Goal: Leave review/rating

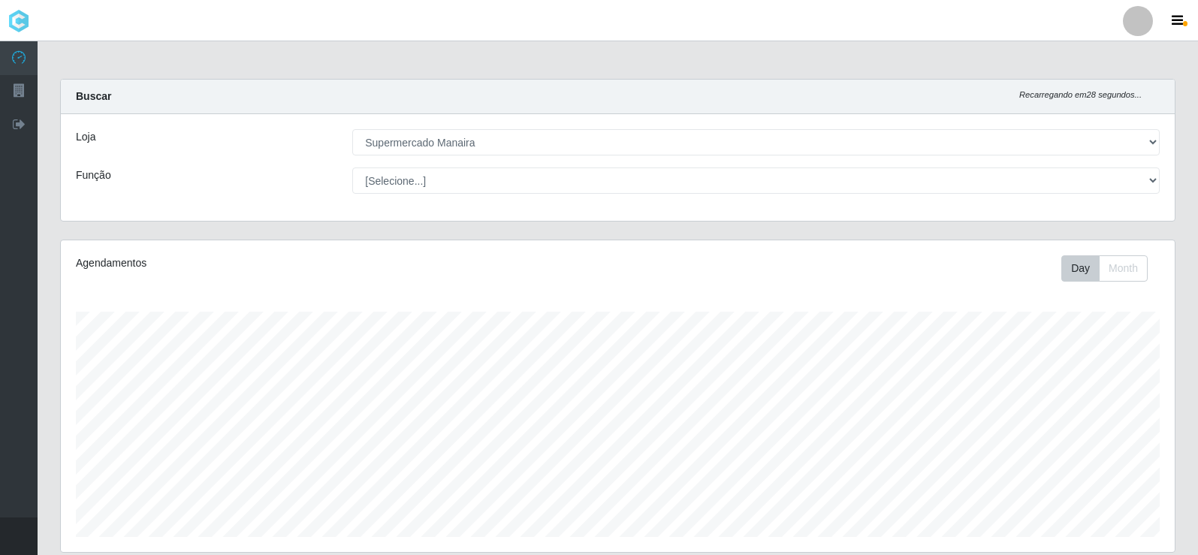
select select "443"
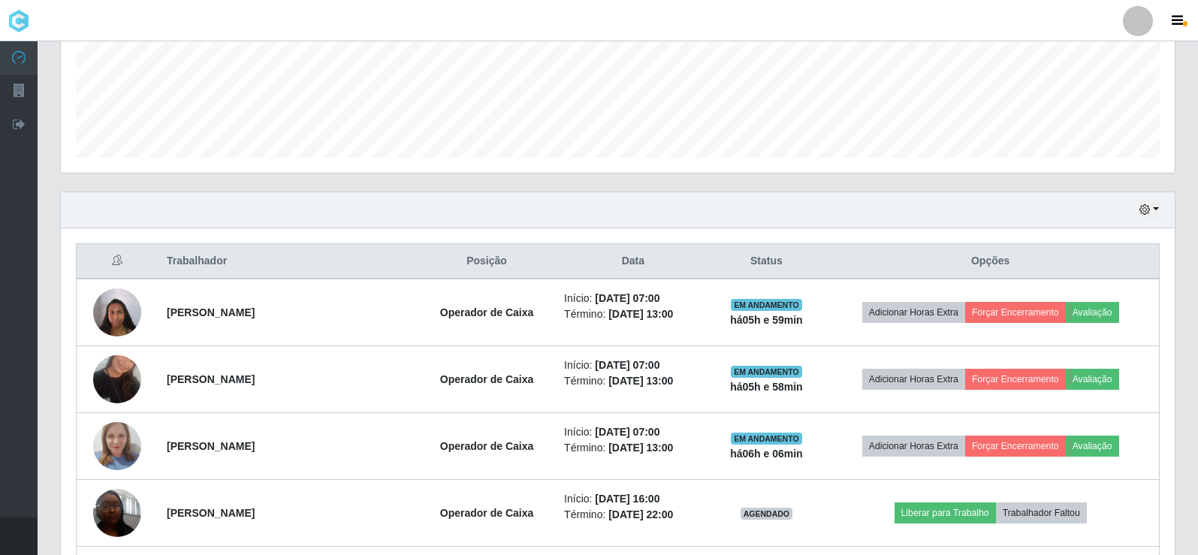
scroll to position [400, 0]
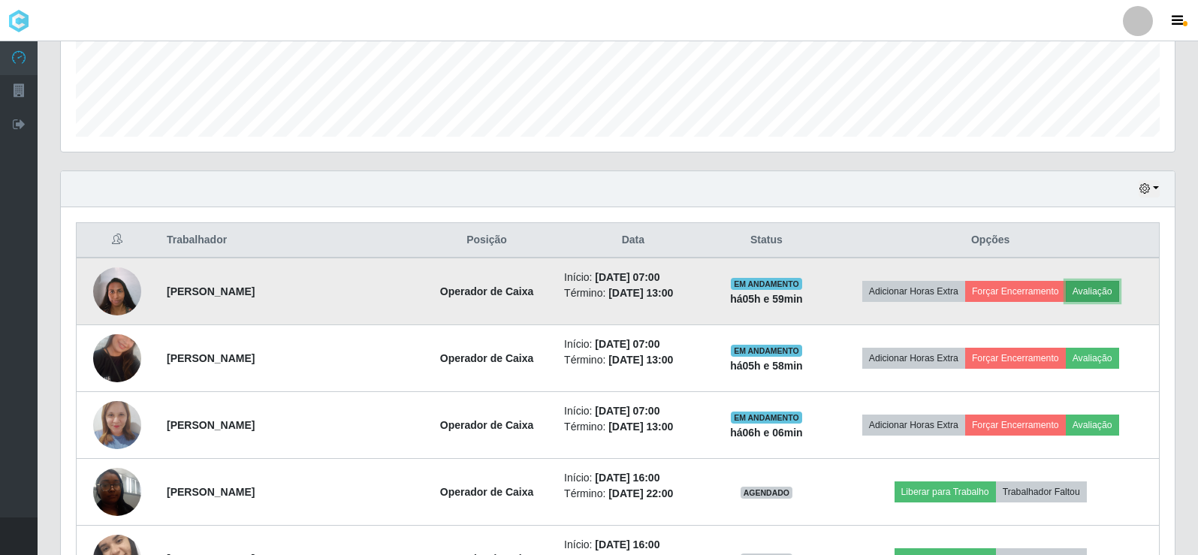
click at [1103, 293] on button "Avaliação" at bounding box center [1092, 291] width 53 height 21
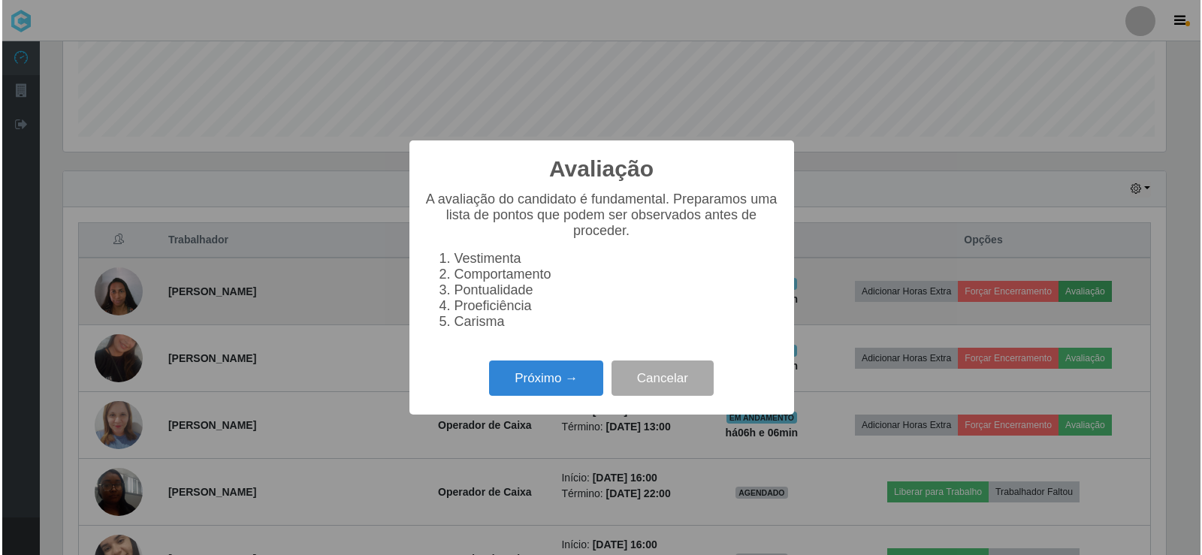
scroll to position [312, 1106]
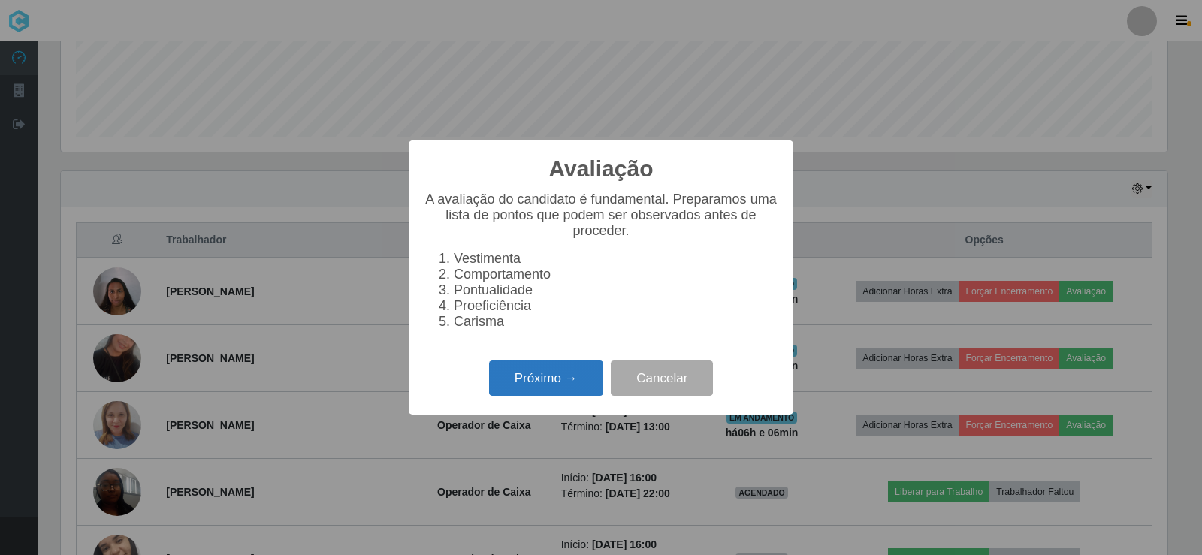
click at [577, 376] on button "Próximo →" at bounding box center [546, 377] width 114 height 35
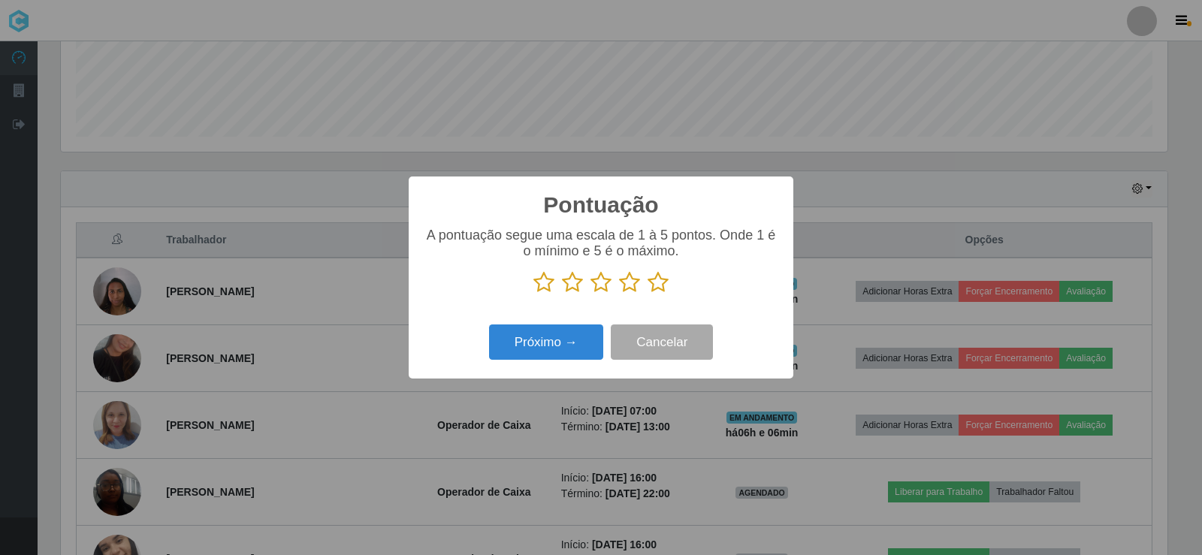
scroll to position [750696, 749901]
click at [668, 285] on p at bounding box center [601, 282] width 354 height 23
click at [662, 288] on icon at bounding box center [657, 282] width 21 height 23
click at [647, 294] on input "radio" at bounding box center [647, 294] width 0 height 0
click at [598, 347] on button "Próximo →" at bounding box center [546, 341] width 114 height 35
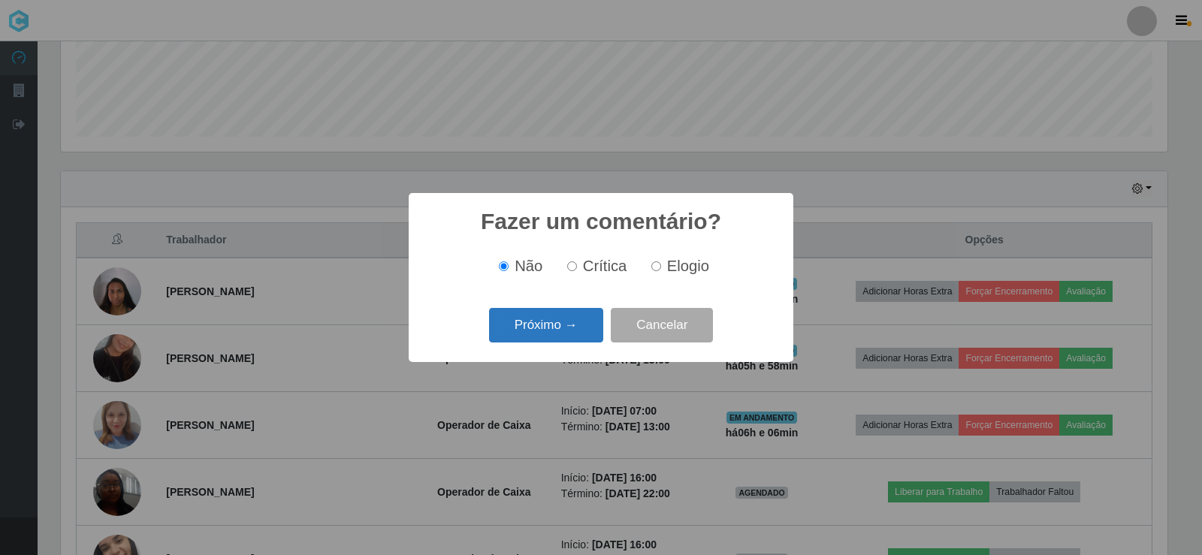
click at [584, 336] on button "Próximo →" at bounding box center [546, 325] width 114 height 35
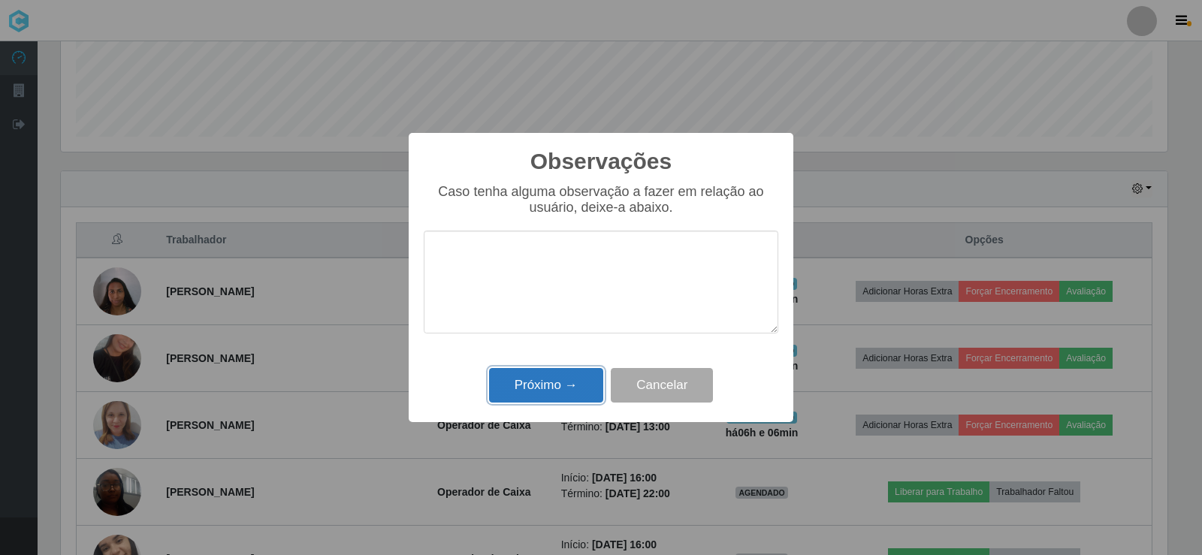
click at [589, 382] on button "Próximo →" at bounding box center [546, 385] width 114 height 35
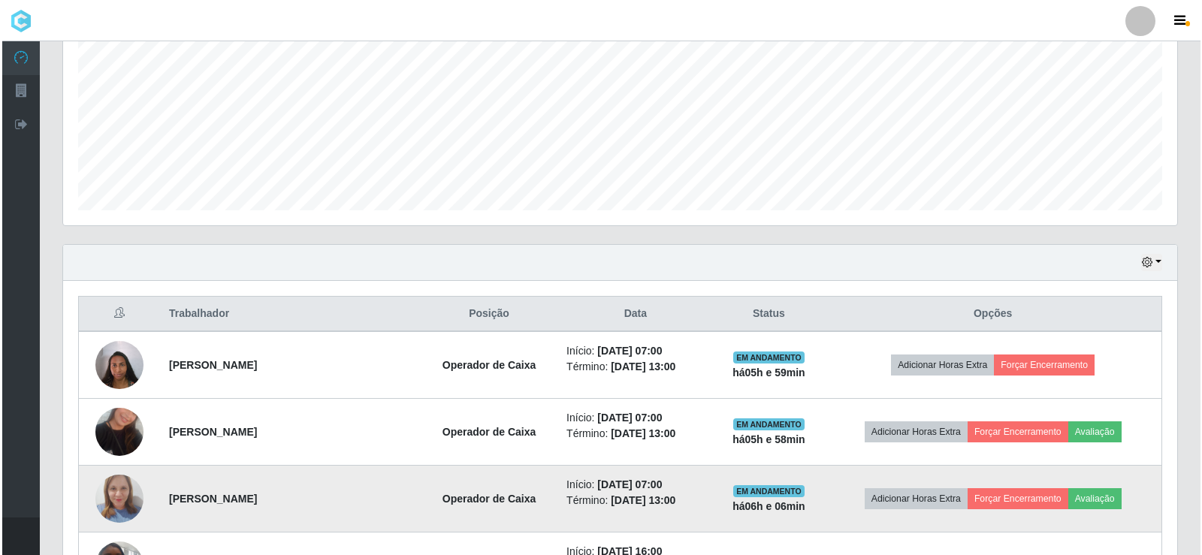
scroll to position [325, 0]
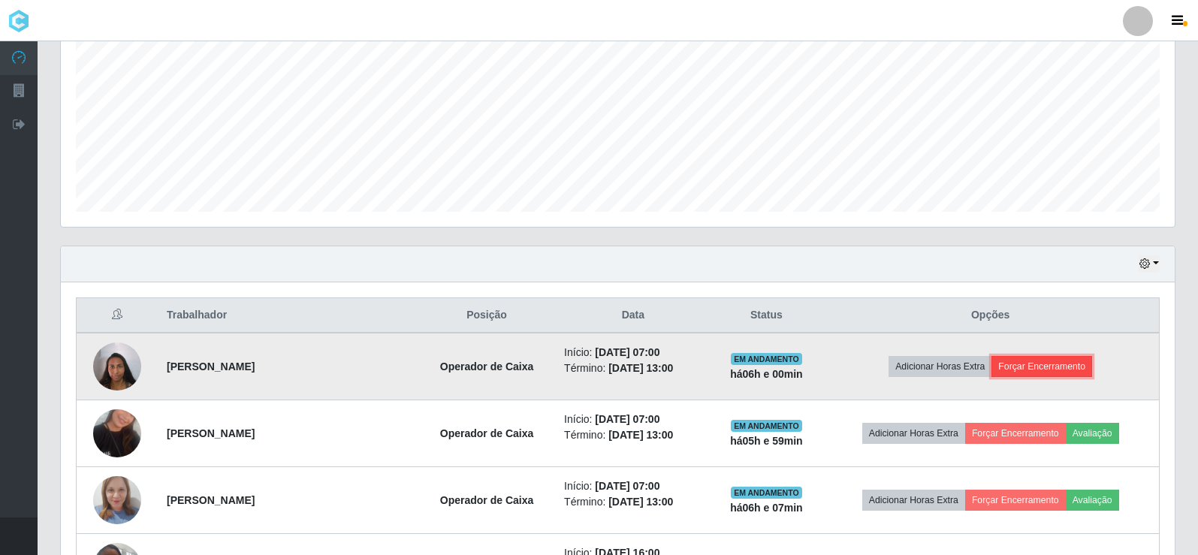
click at [1020, 370] on button "Forçar Encerramento" at bounding box center [1041, 366] width 101 height 21
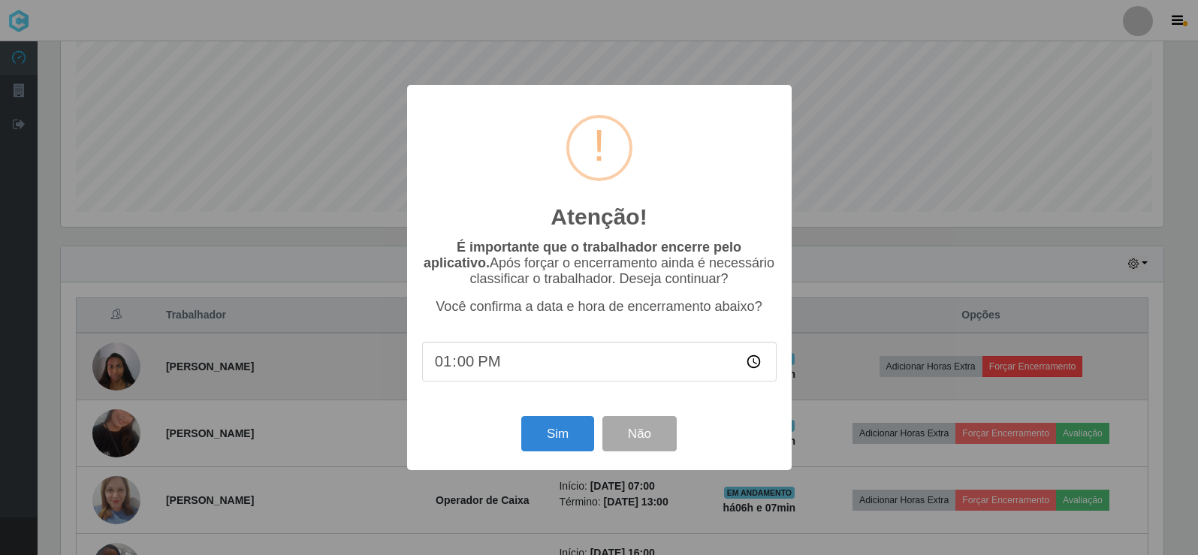
scroll to position [312, 1106]
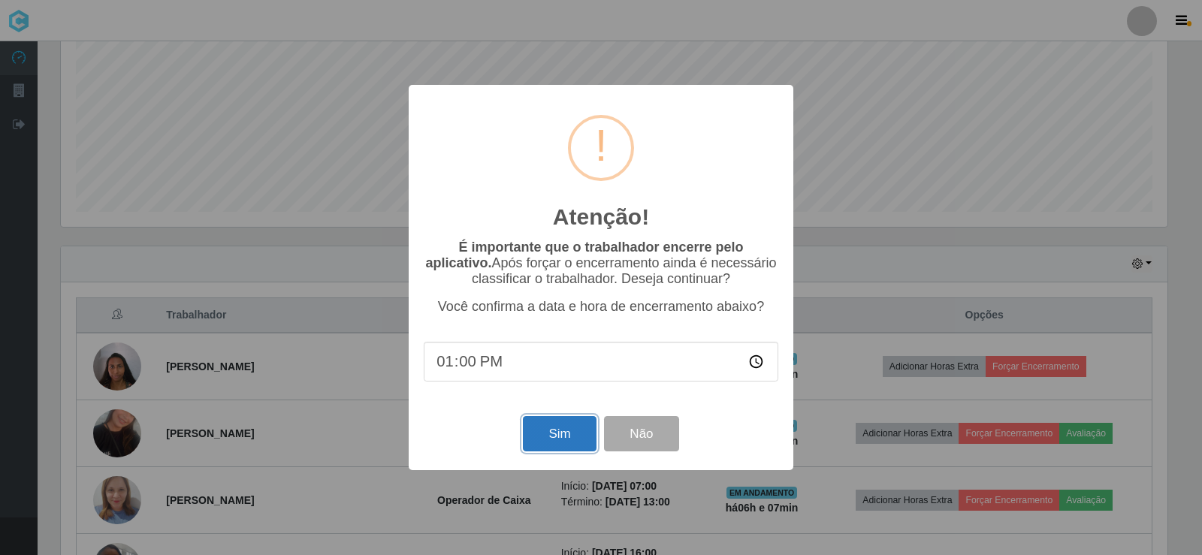
click at [571, 435] on button "Sim" at bounding box center [559, 433] width 73 height 35
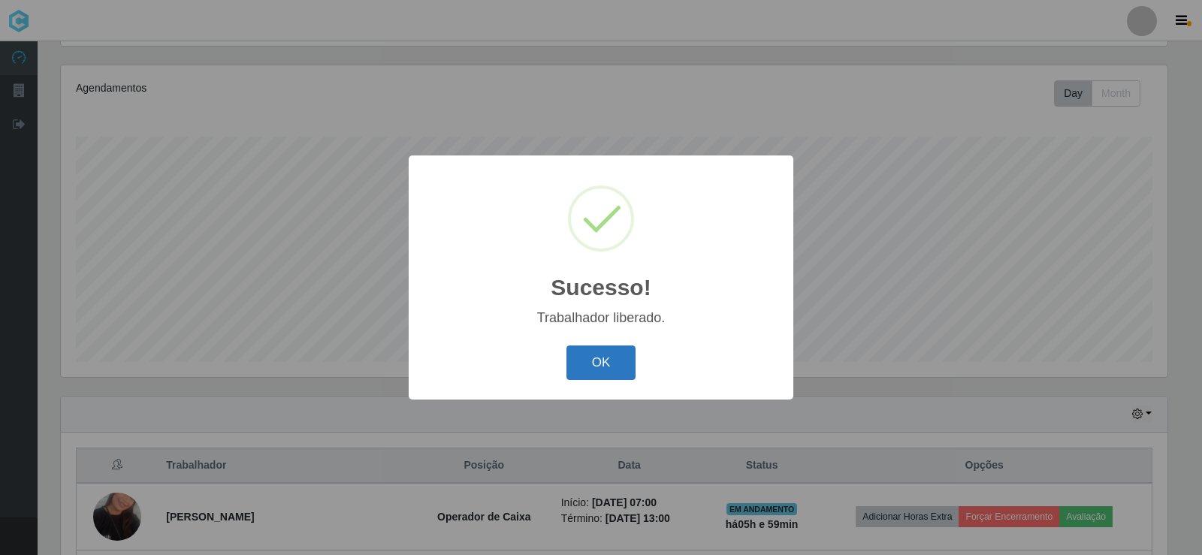
click at [599, 369] on button "OK" at bounding box center [601, 362] width 70 height 35
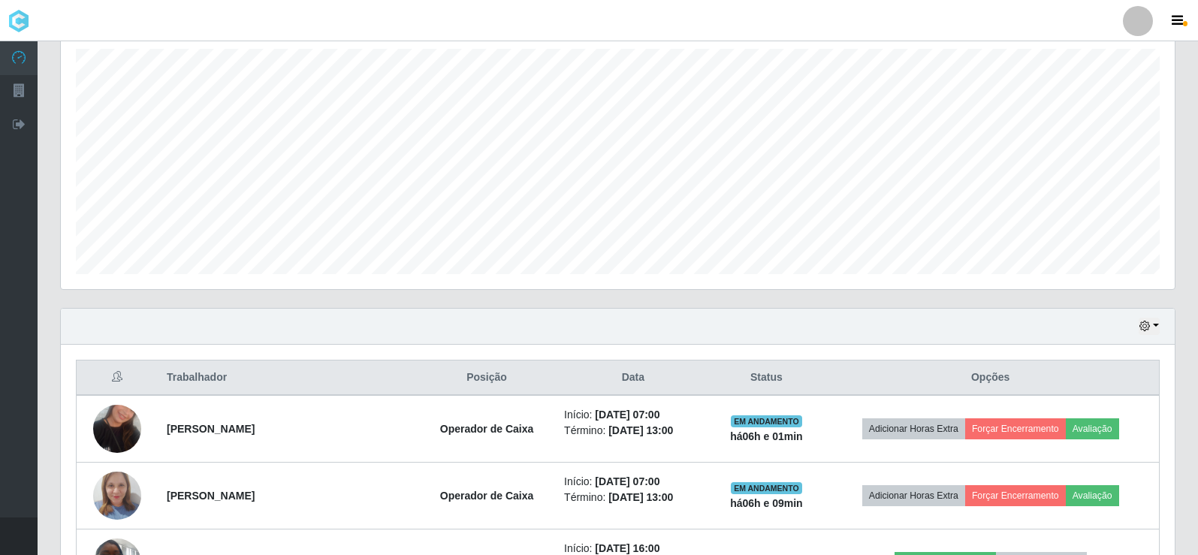
scroll to position [400, 0]
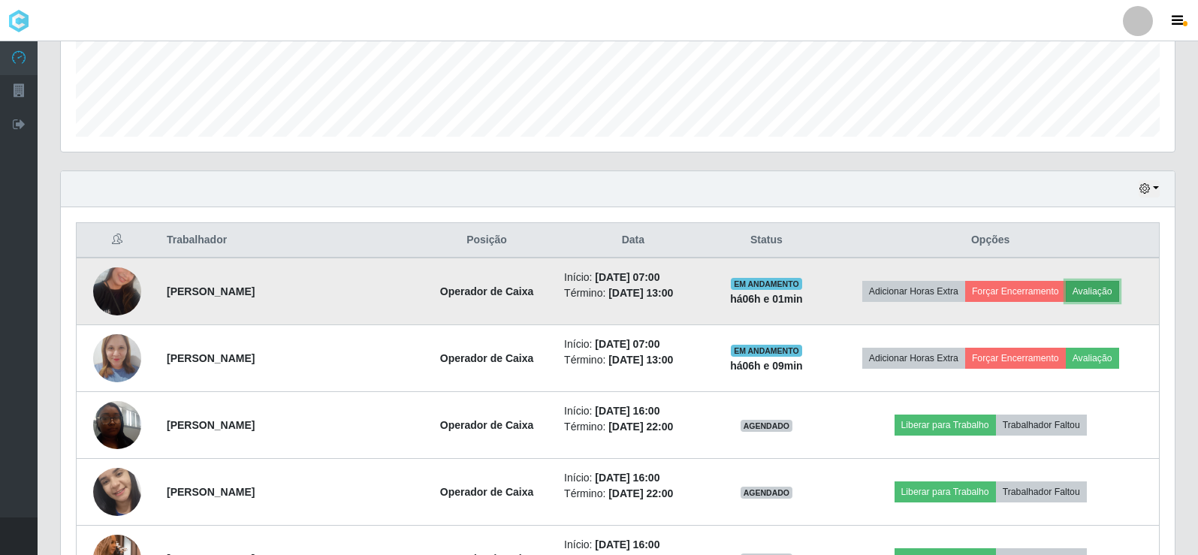
click at [1085, 294] on button "Avaliação" at bounding box center [1092, 291] width 53 height 21
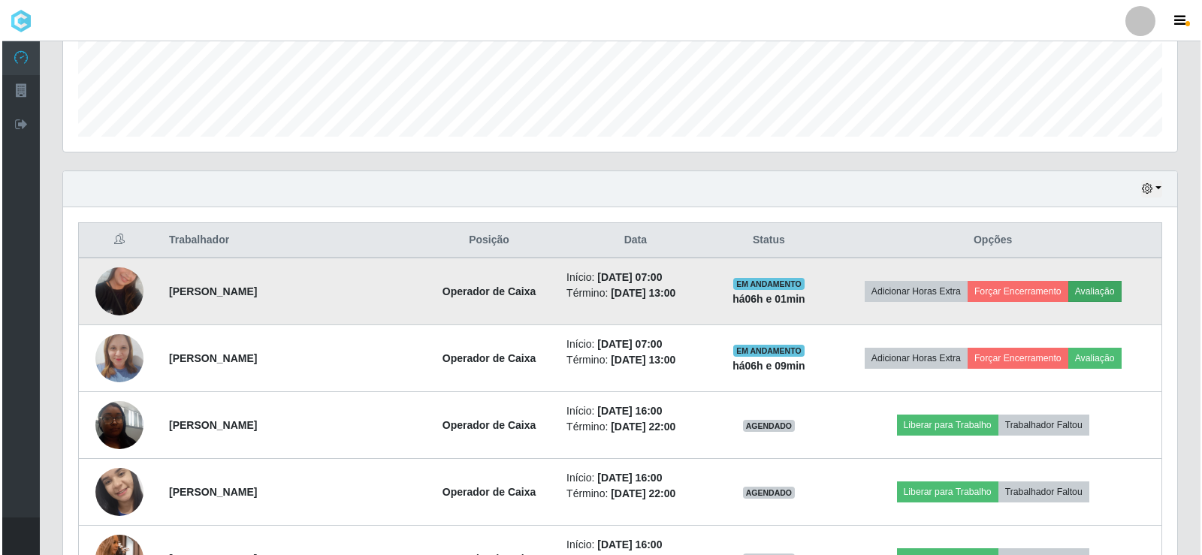
scroll to position [312, 1106]
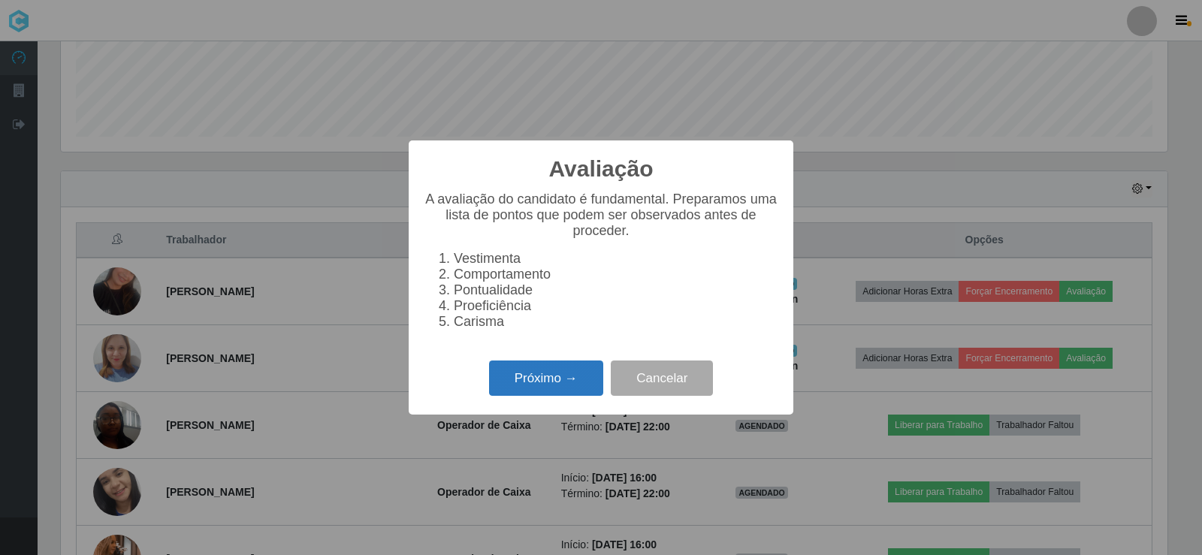
click at [579, 394] on button "Próximo →" at bounding box center [546, 377] width 114 height 35
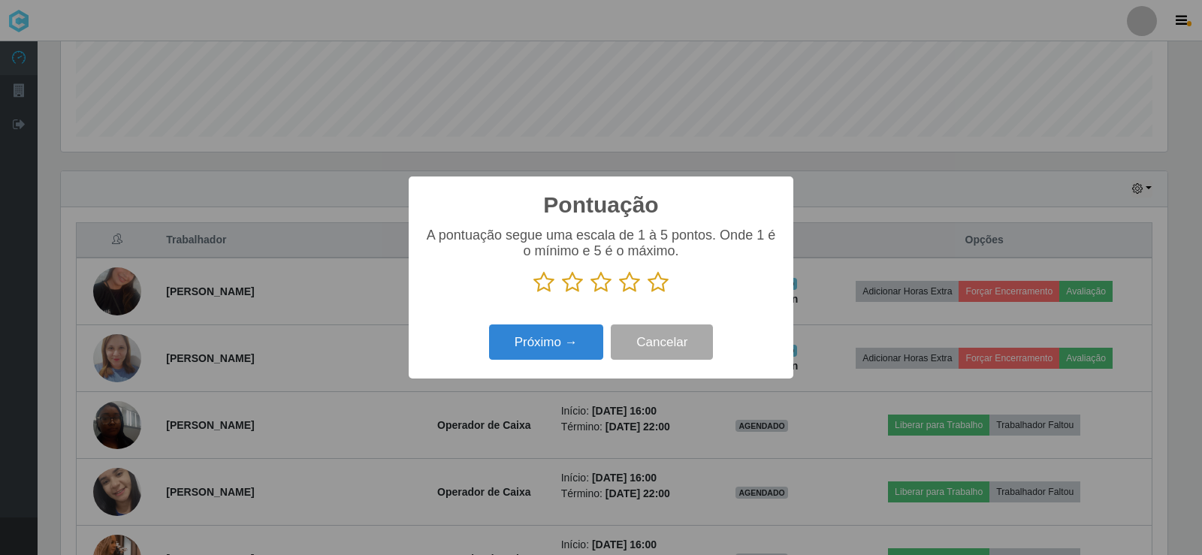
scroll to position [750696, 749901]
click at [662, 286] on icon at bounding box center [657, 282] width 21 height 23
click at [647, 294] on input "radio" at bounding box center [647, 294] width 0 height 0
click at [582, 346] on button "Próximo →" at bounding box center [546, 341] width 114 height 35
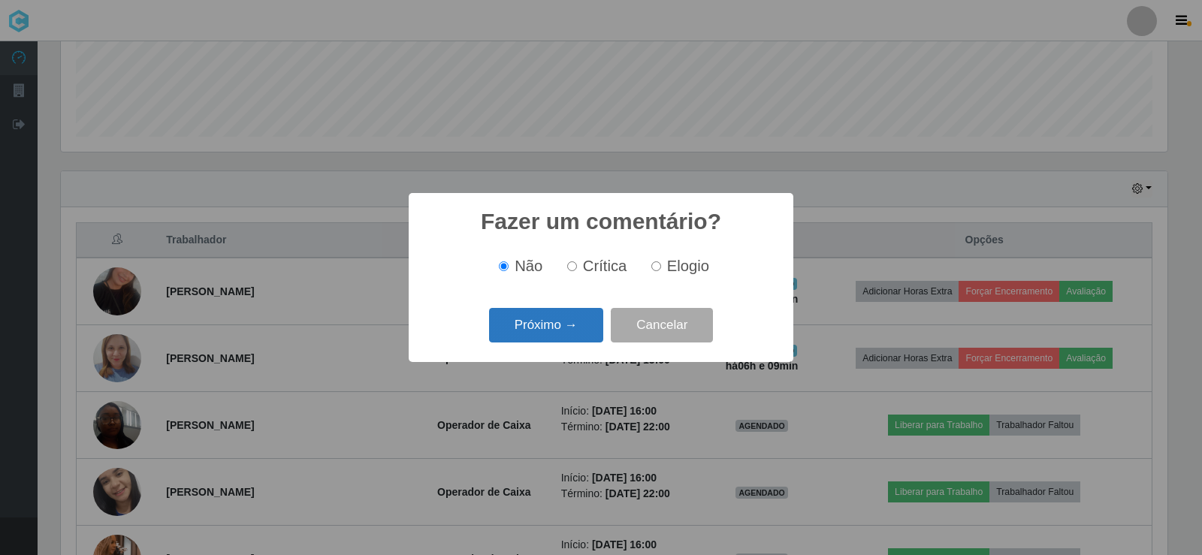
click at [575, 337] on button "Próximo →" at bounding box center [546, 325] width 114 height 35
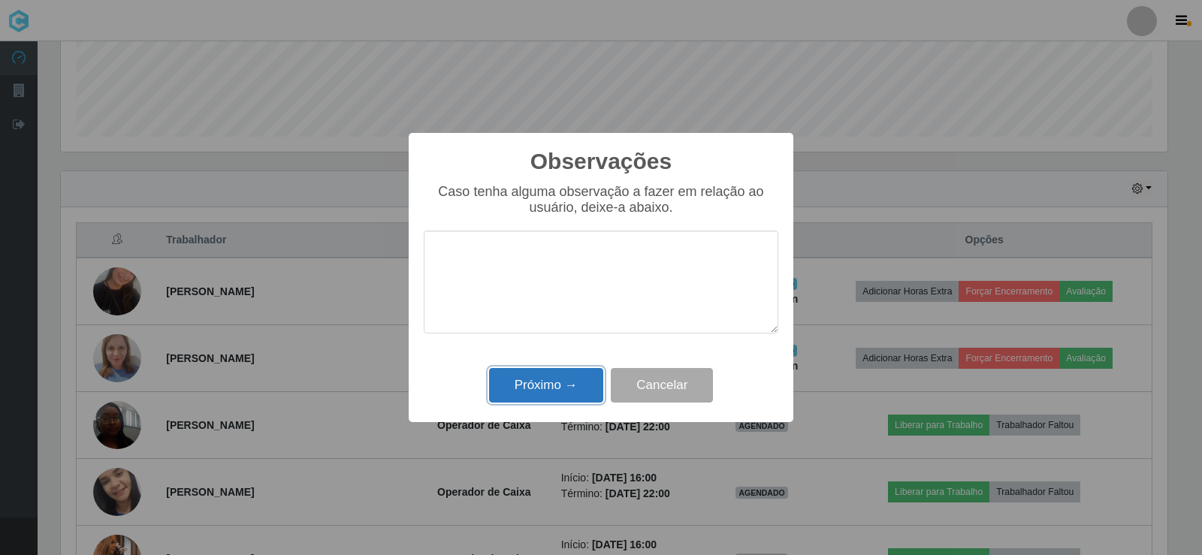
click at [581, 384] on button "Próximo →" at bounding box center [546, 385] width 114 height 35
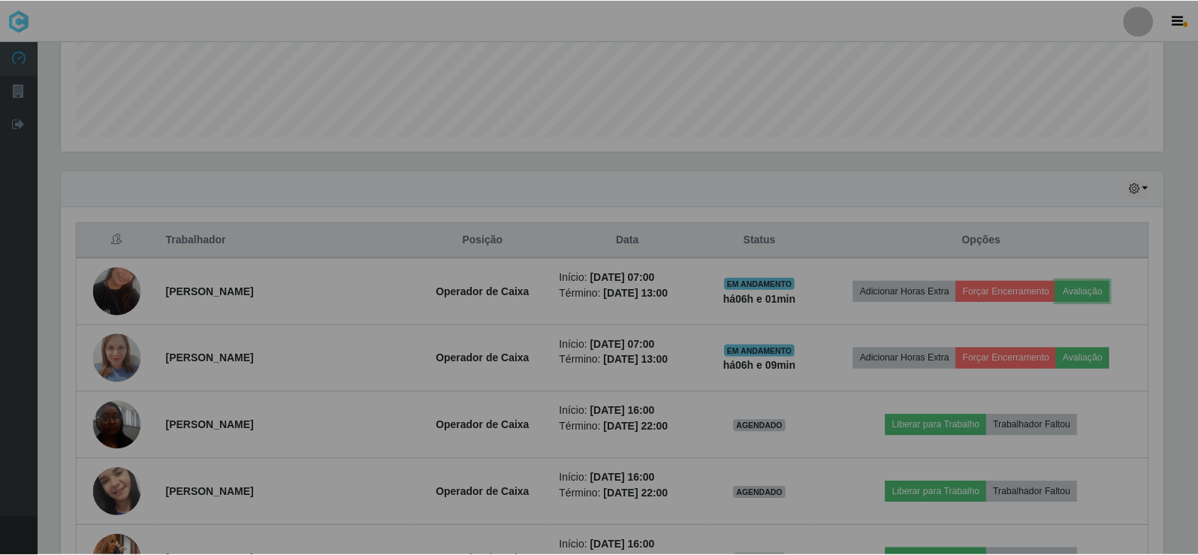
scroll to position [312, 1114]
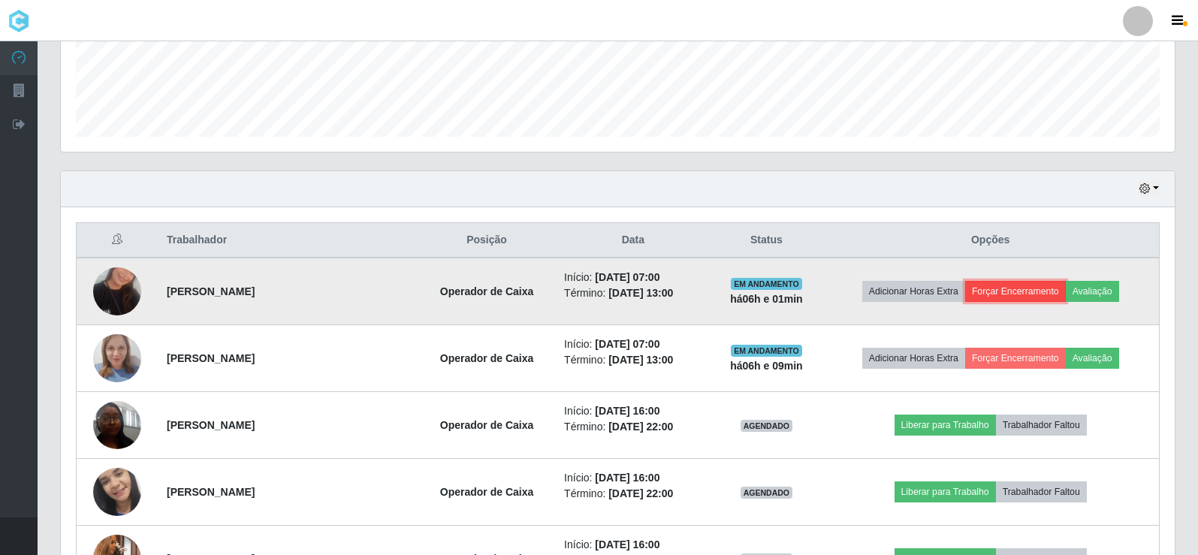
click at [1038, 293] on button "Forçar Encerramento" at bounding box center [1015, 291] width 101 height 21
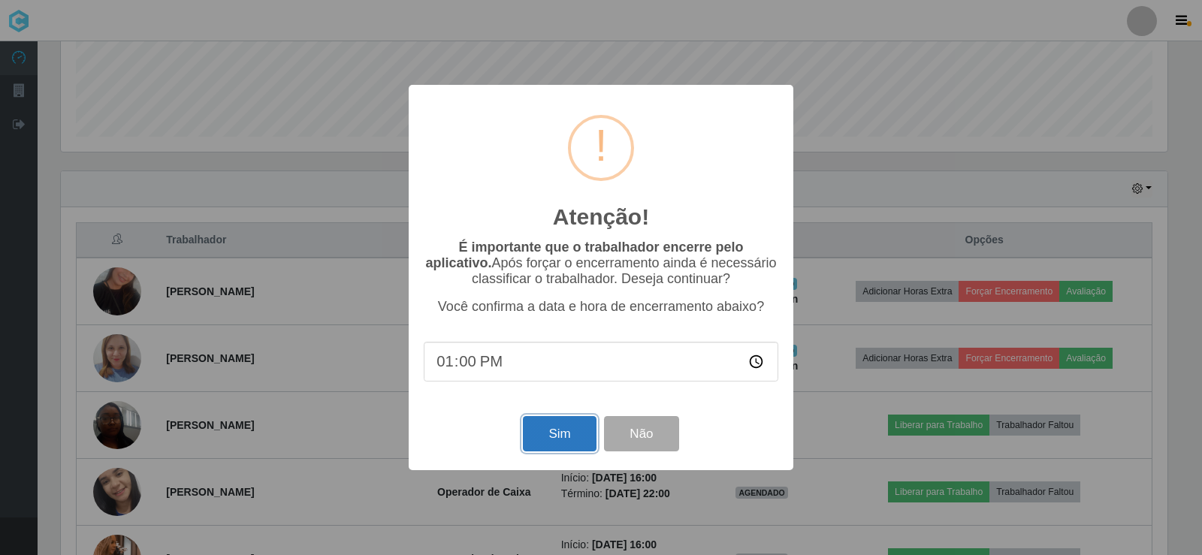
click at [568, 429] on button "Sim" at bounding box center [559, 433] width 73 height 35
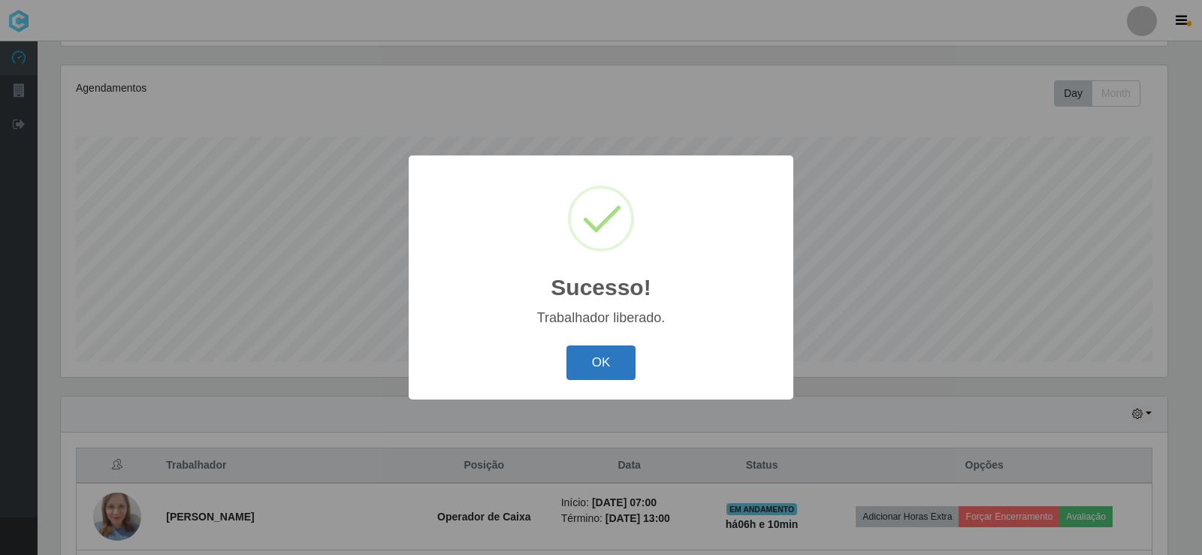
click at [601, 356] on button "OK" at bounding box center [601, 362] width 70 height 35
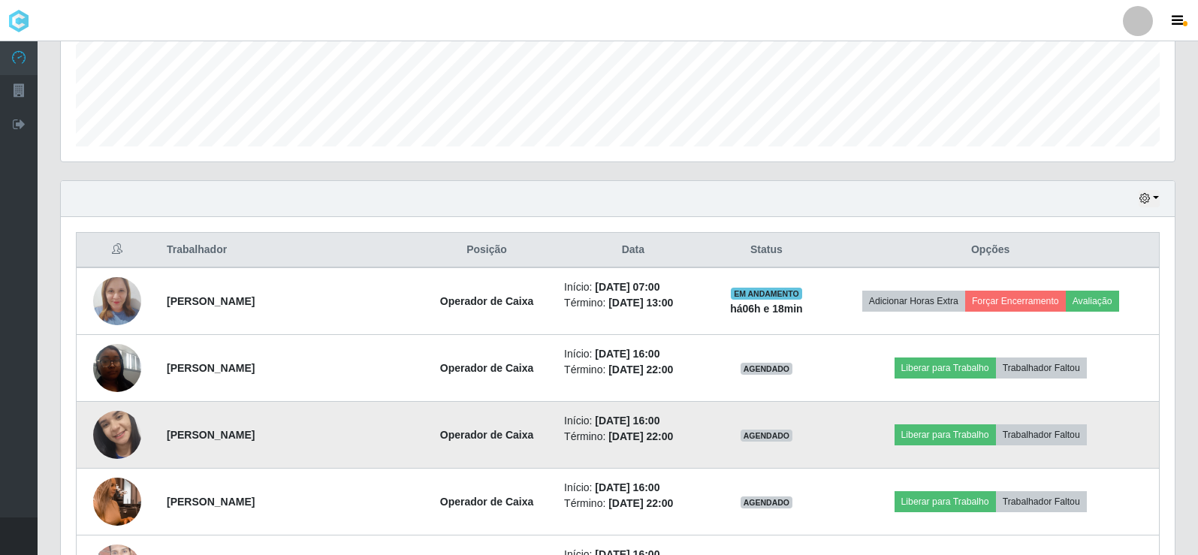
scroll to position [400, 0]
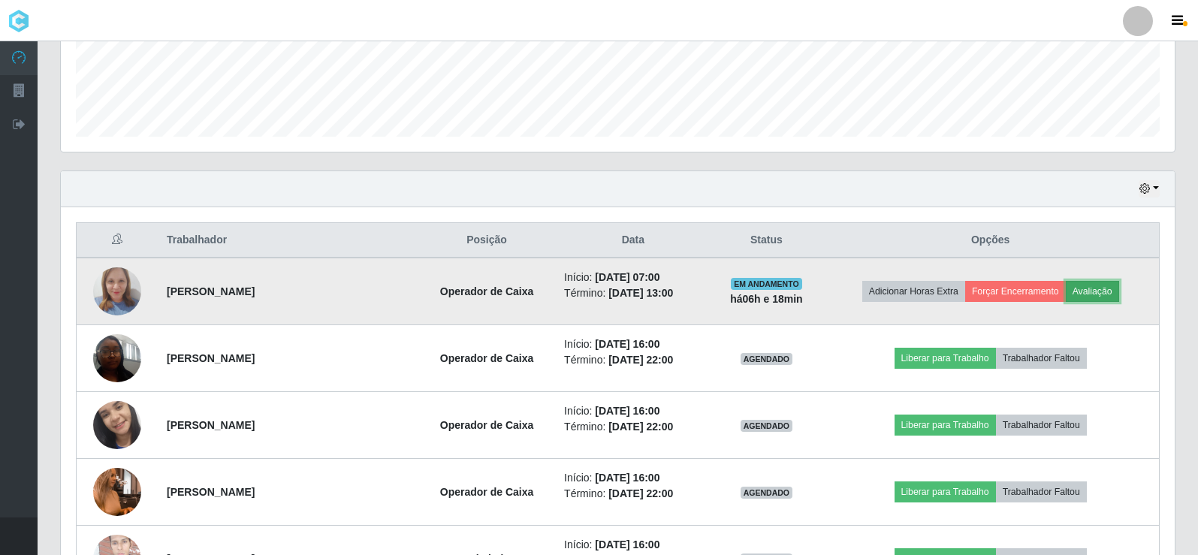
click at [1092, 291] on button "Avaliação" at bounding box center [1092, 291] width 53 height 21
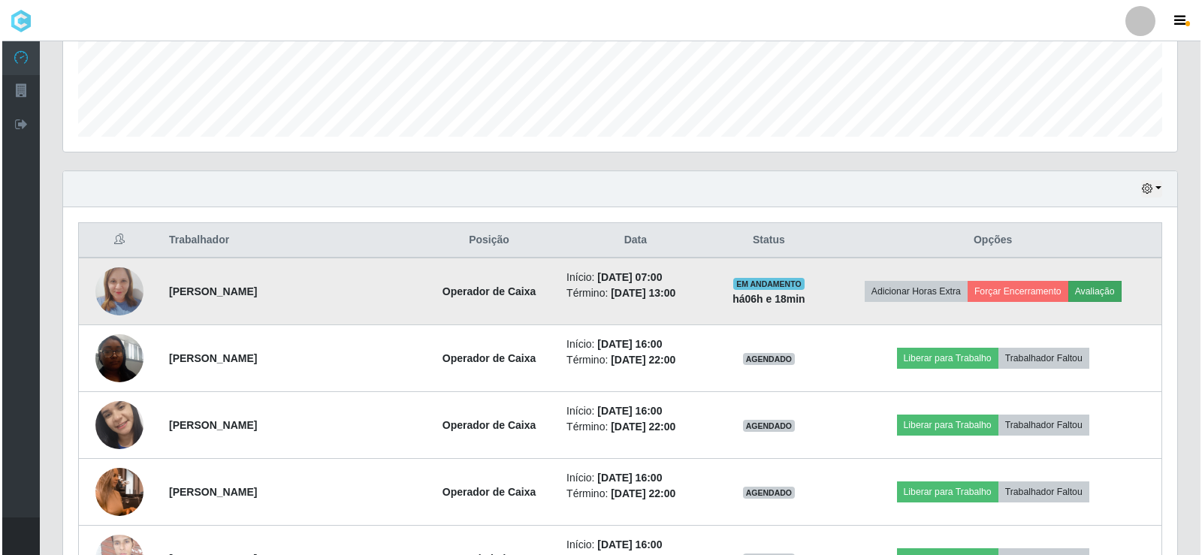
scroll to position [312, 1106]
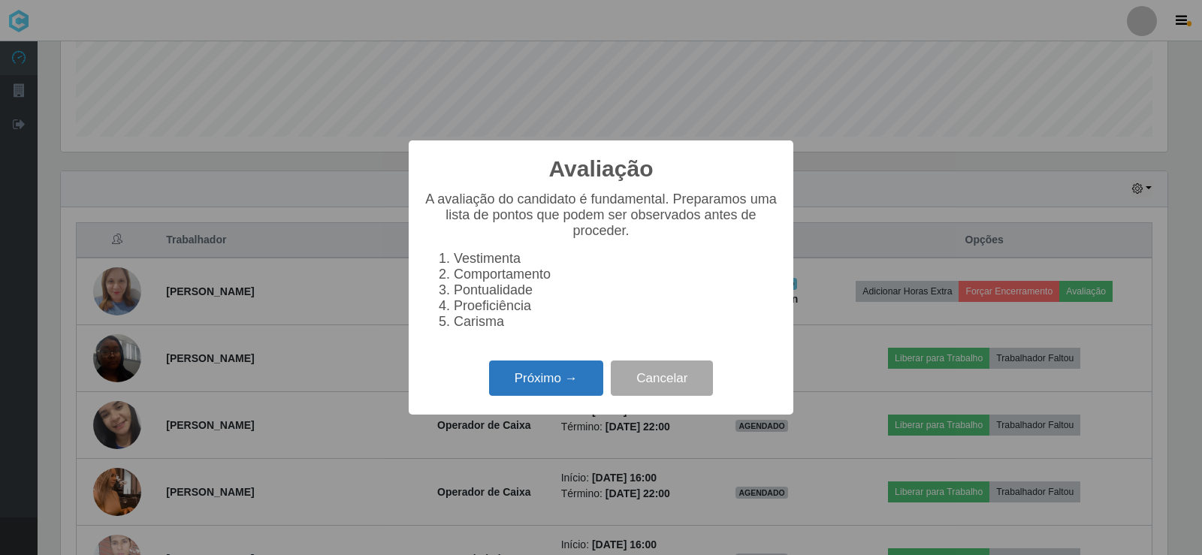
click at [523, 390] on button "Próximo →" at bounding box center [546, 377] width 114 height 35
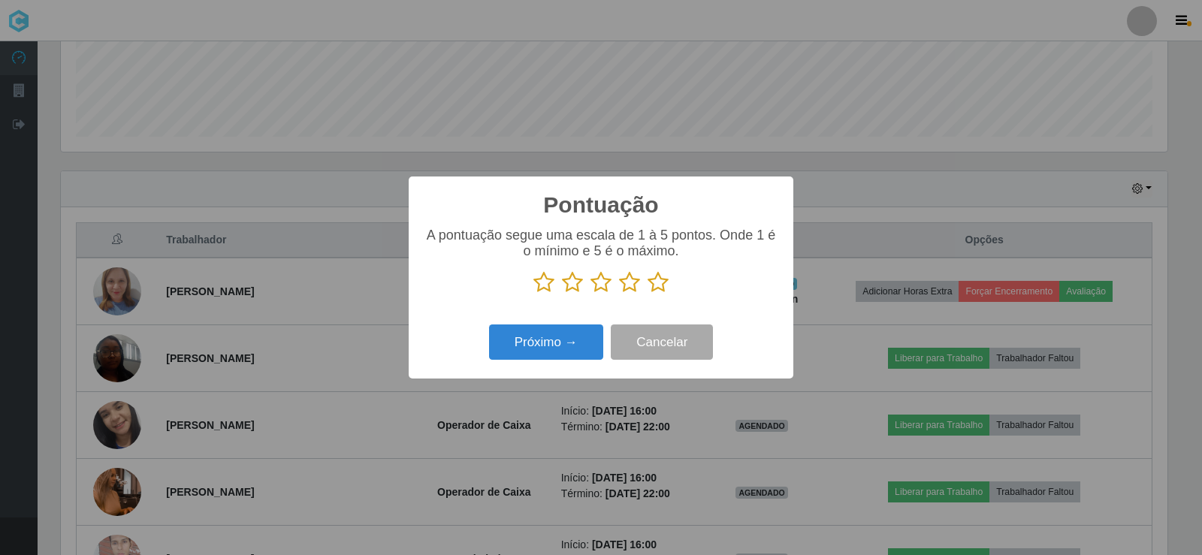
scroll to position [750696, 749901]
drag, startPoint x: 654, startPoint y: 285, endPoint x: 660, endPoint y: 293, distance: 9.6
click at [658, 288] on icon at bounding box center [657, 282] width 21 height 23
click at [647, 294] on input "radio" at bounding box center [647, 294] width 0 height 0
click at [582, 343] on button "Próximo →" at bounding box center [546, 341] width 114 height 35
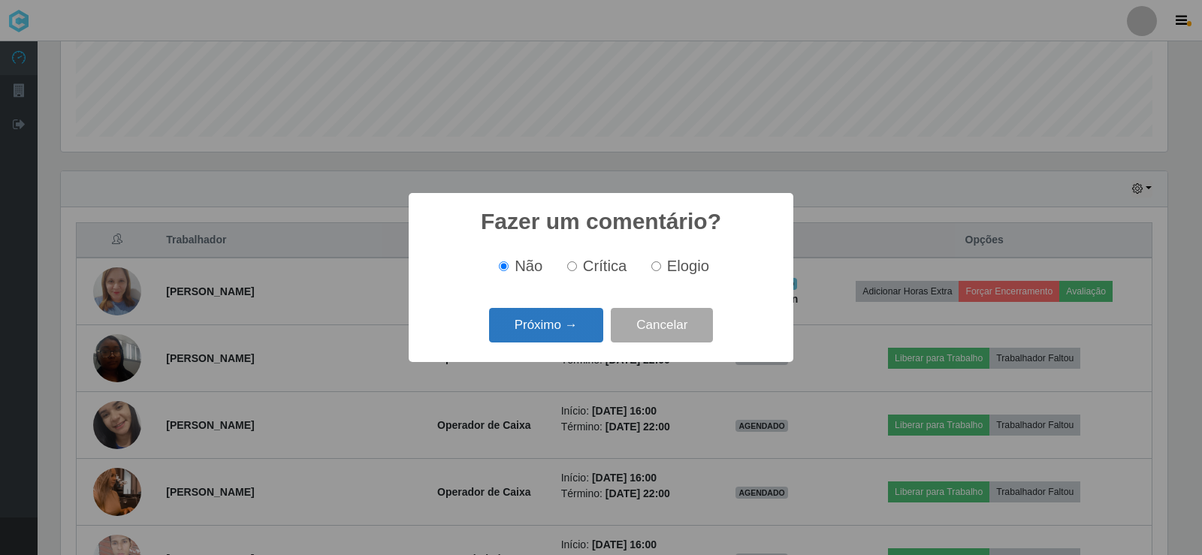
click at [581, 335] on button "Próximo →" at bounding box center [546, 325] width 114 height 35
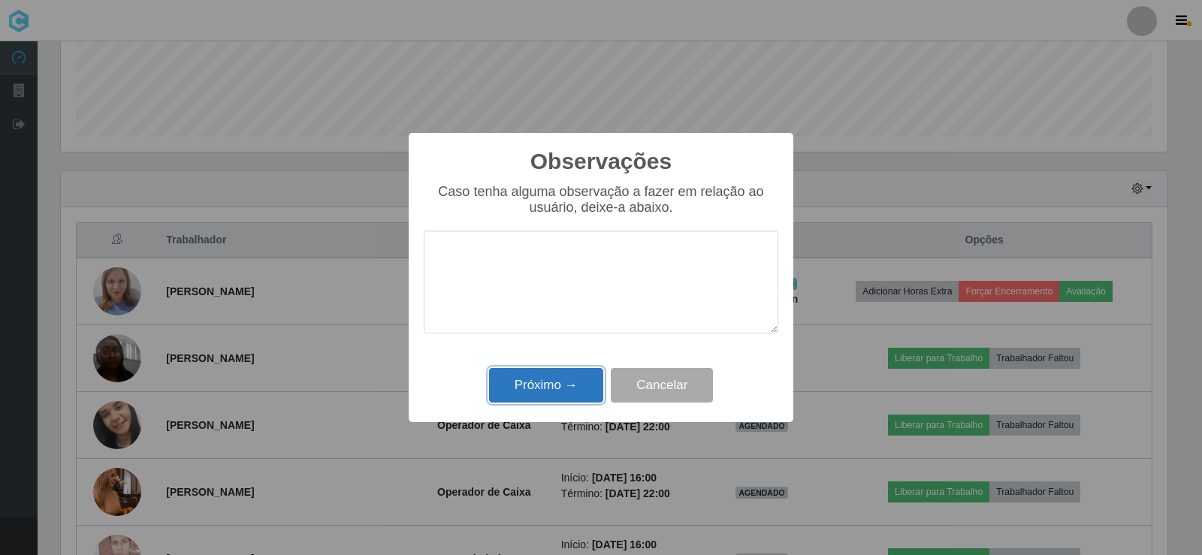
click at [573, 379] on button "Próximo →" at bounding box center [546, 385] width 114 height 35
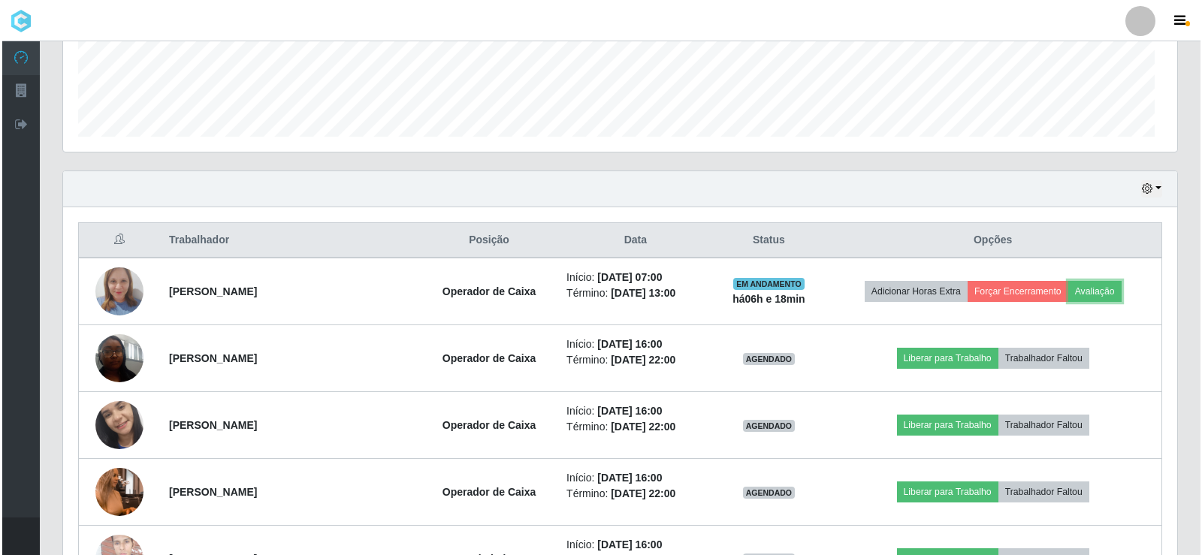
scroll to position [312, 1114]
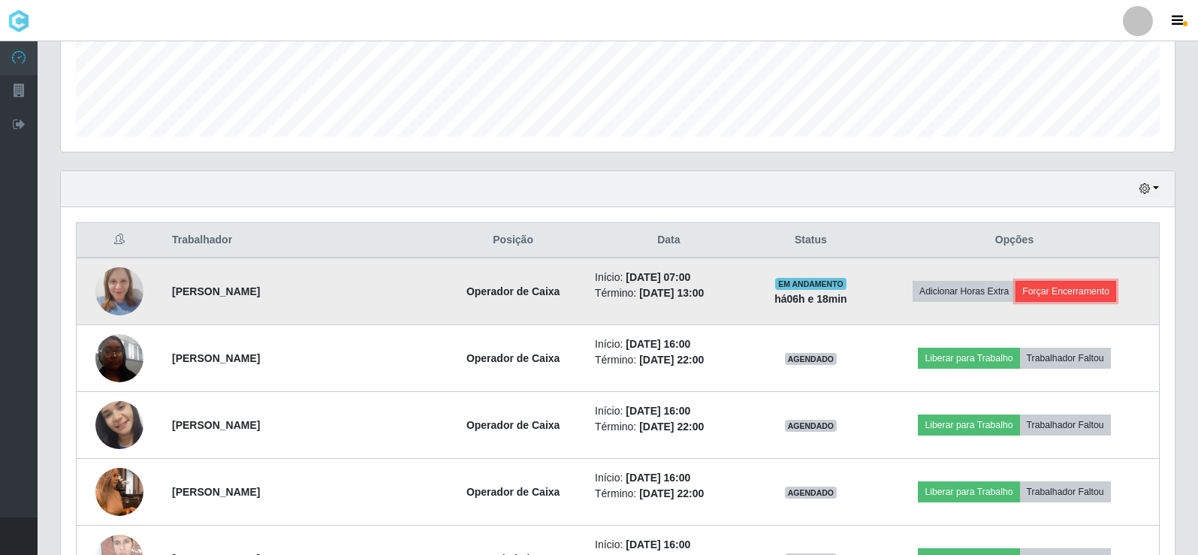
click at [1052, 286] on button "Forçar Encerramento" at bounding box center [1065, 291] width 101 height 21
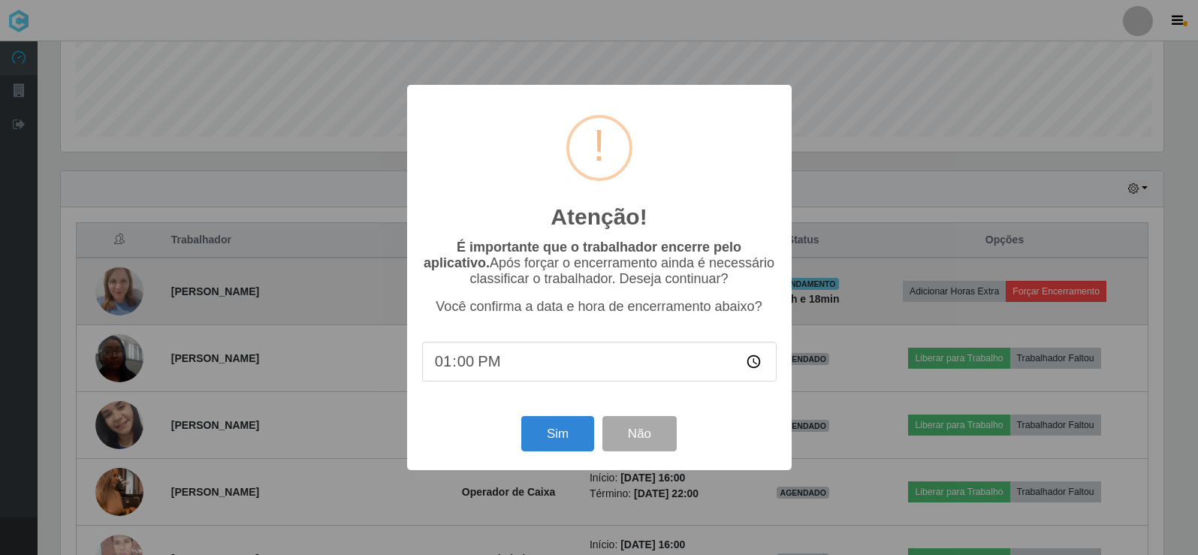
scroll to position [312, 1106]
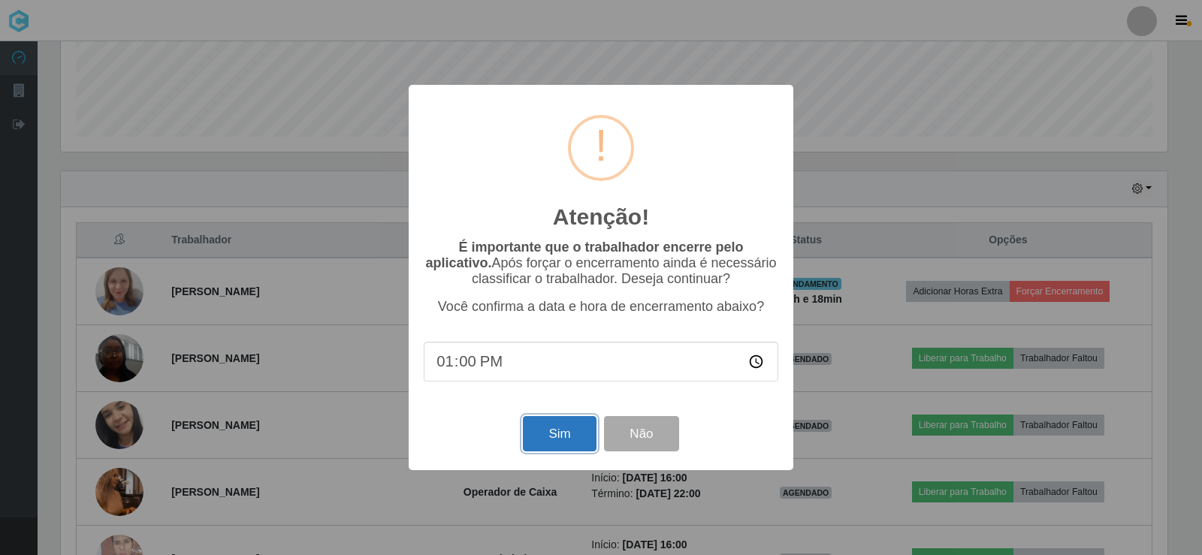
click at [575, 434] on button "Sim" at bounding box center [559, 433] width 73 height 35
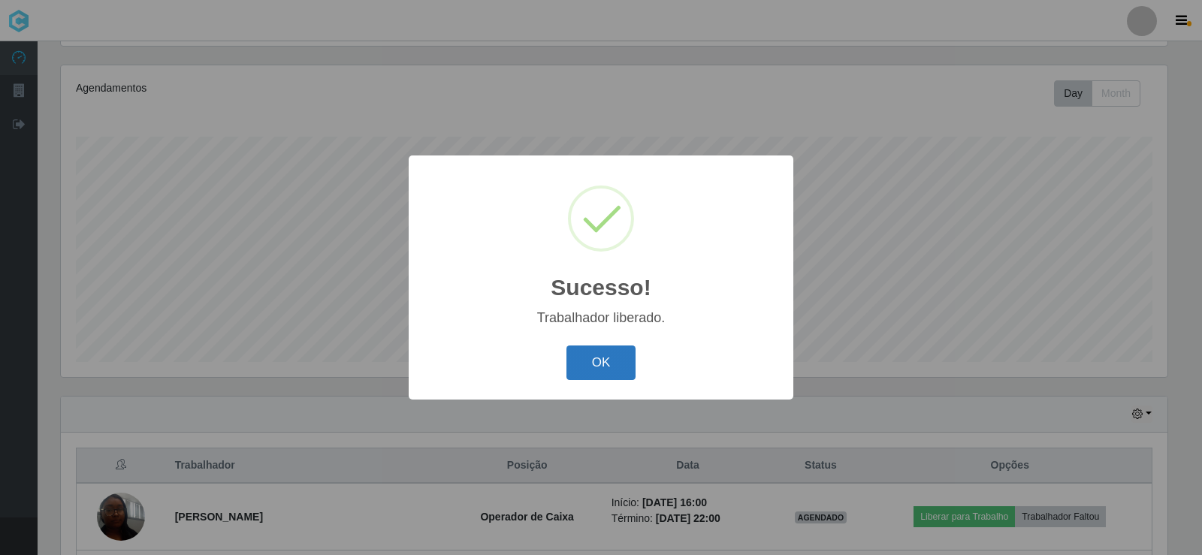
click at [620, 371] on button "OK" at bounding box center [601, 362] width 70 height 35
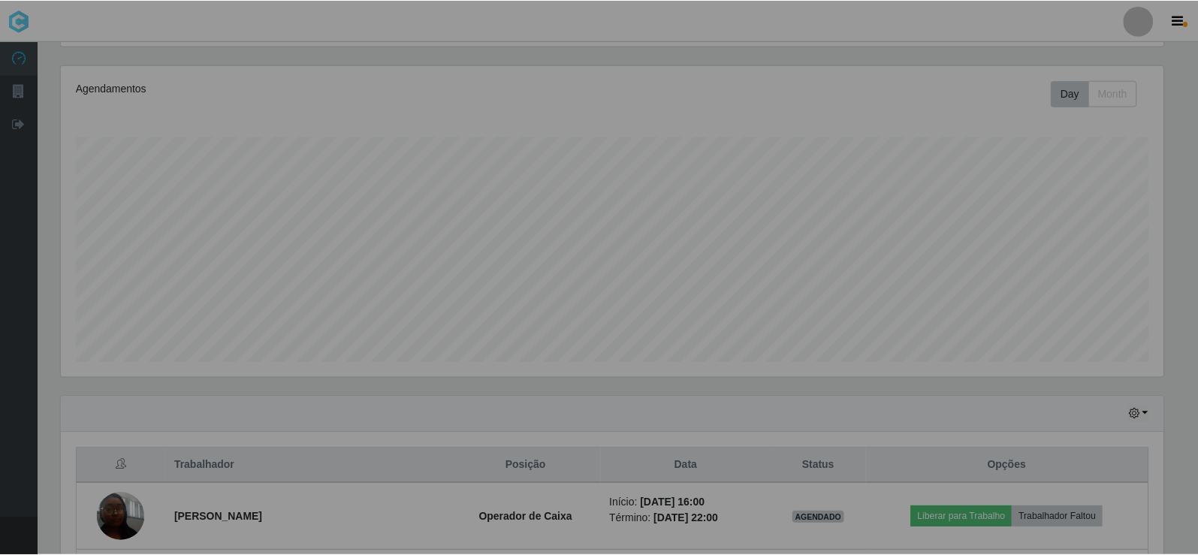
scroll to position [312, 1114]
